Goal: Information Seeking & Learning: Find contact information

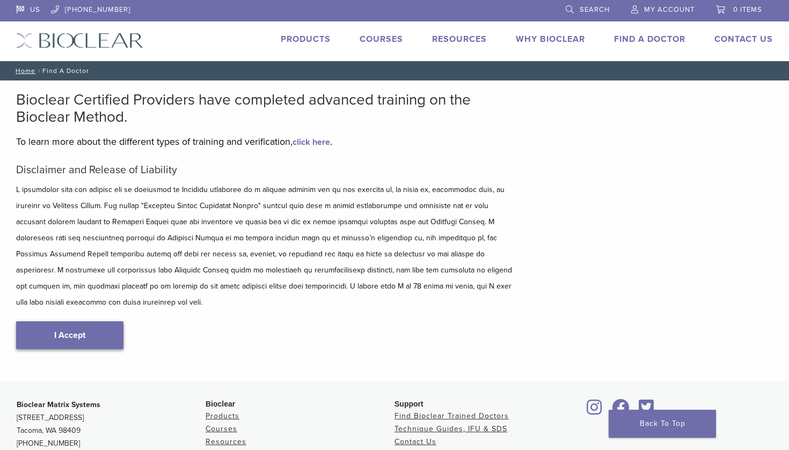
click at [85, 323] on link "I Accept" at bounding box center [69, 335] width 107 height 28
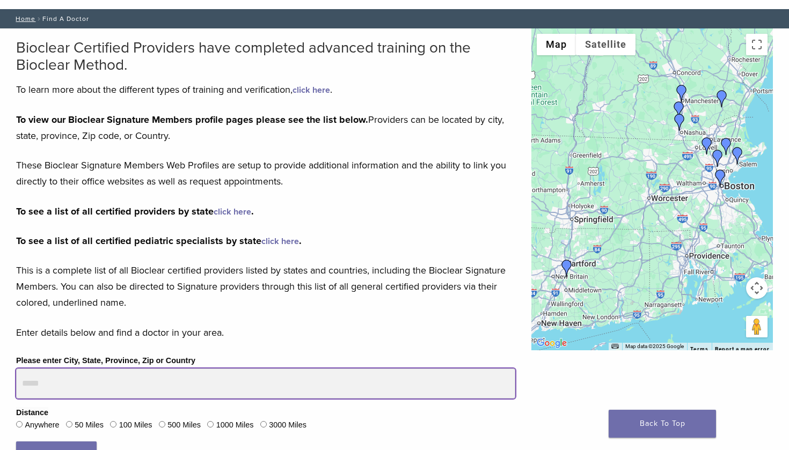
click at [136, 388] on input "Please enter City, State, Province, Zip or Country" at bounding box center [265, 384] width 499 height 30
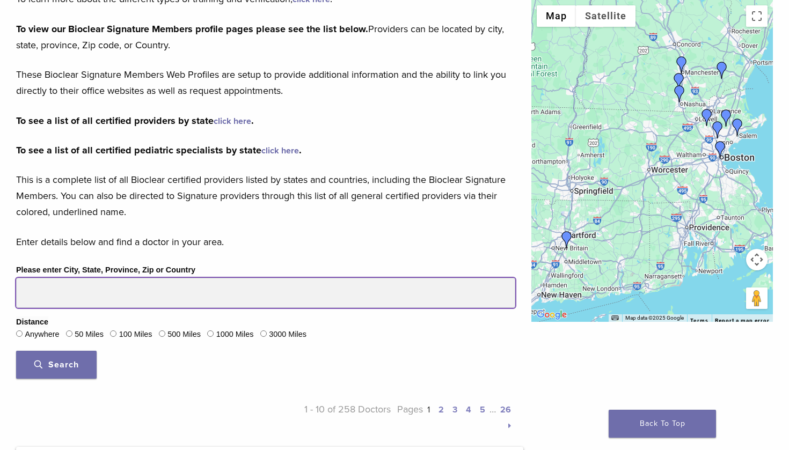
scroll to position [144, 0]
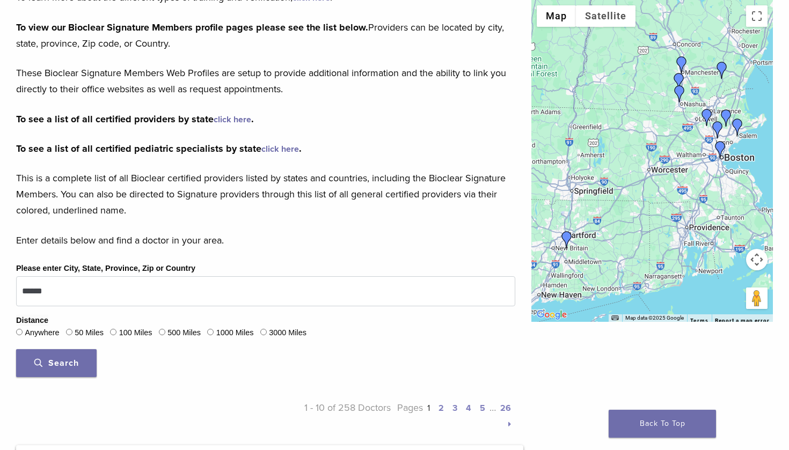
click at [83, 357] on button "Search" at bounding box center [56, 363] width 80 height 28
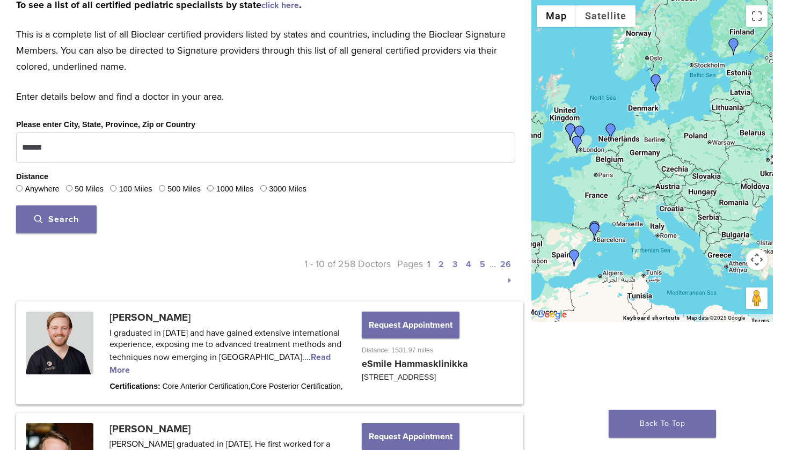
scroll to position [240, 0]
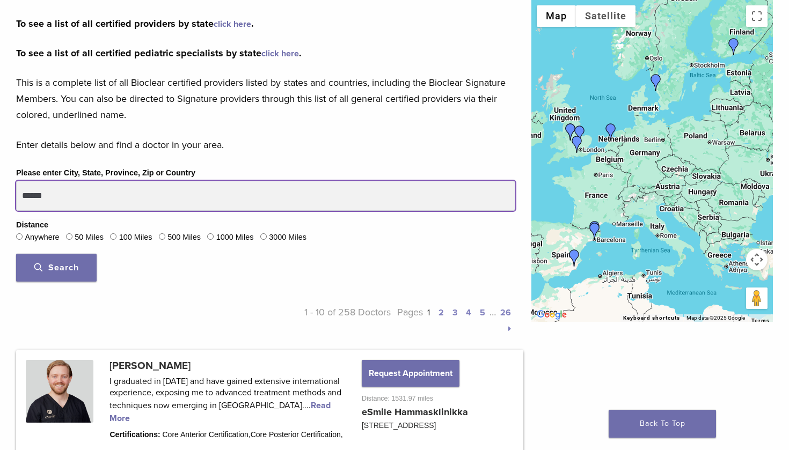
drag, startPoint x: 81, startPoint y: 200, endPoint x: 0, endPoint y: 182, distance: 83.0
type input "******"
click at [56, 266] on button "Search" at bounding box center [56, 268] width 80 height 28
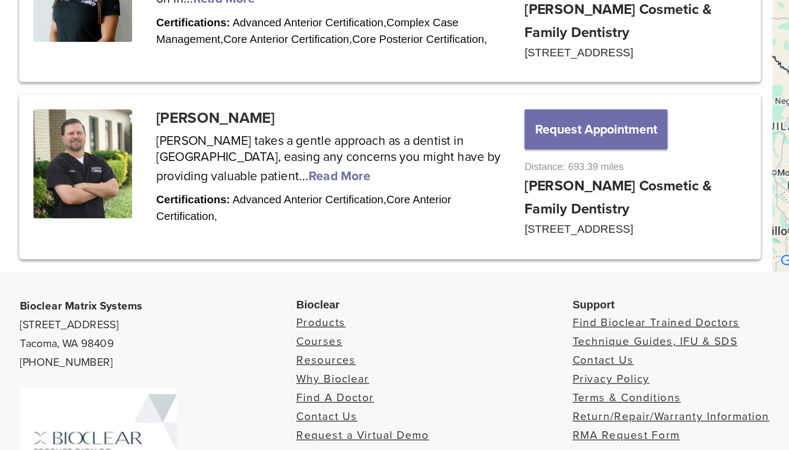
scroll to position [1489, 0]
